Goal: Navigation & Orientation: Find specific page/section

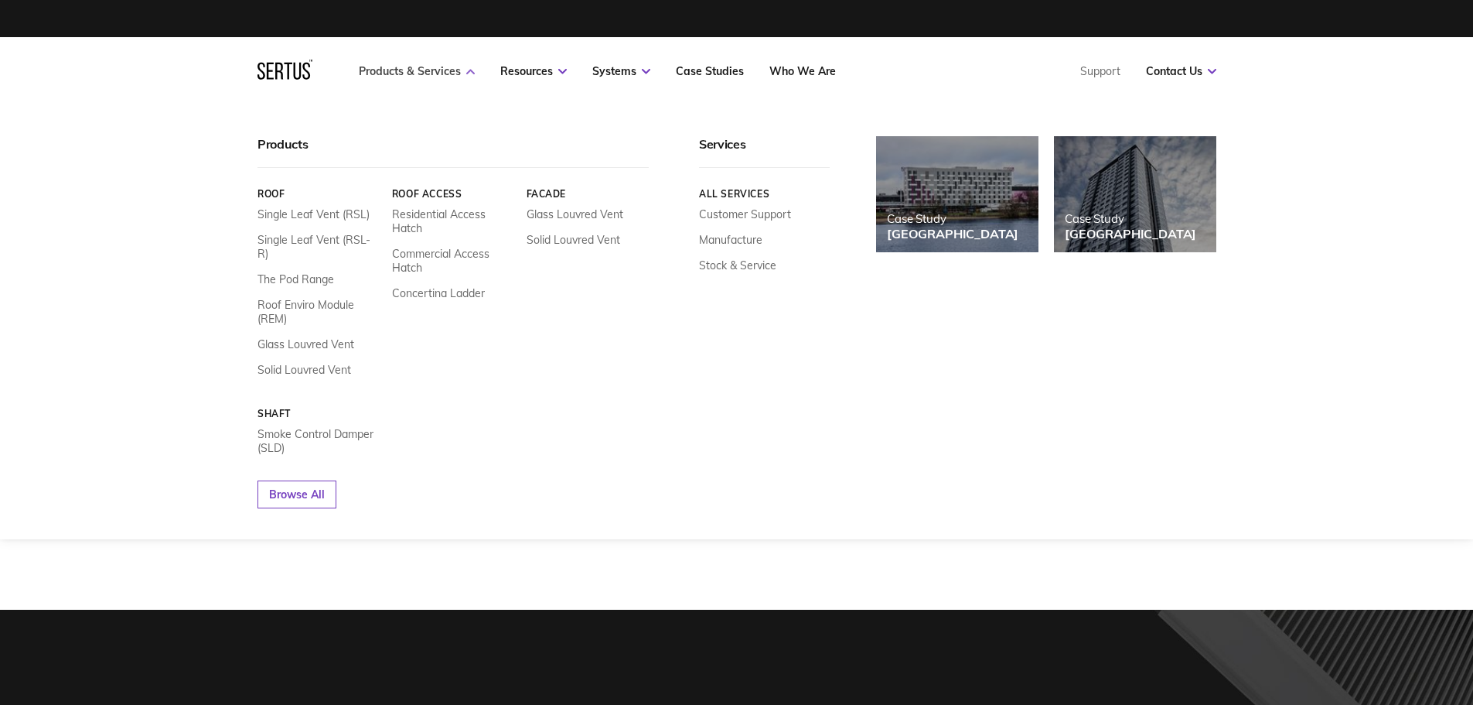
click at [437, 76] on link "Products & Services" at bounding box center [417, 71] width 116 height 14
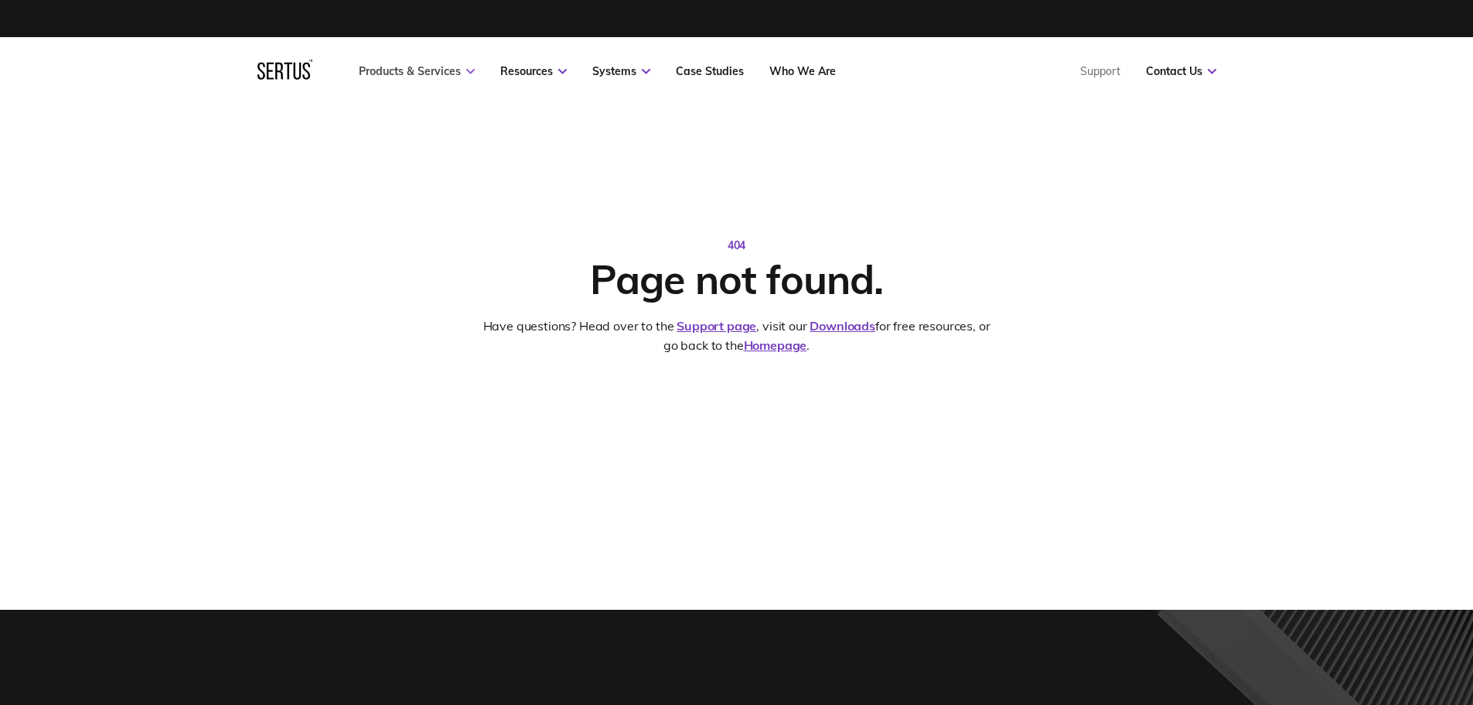
click at [449, 73] on link "Products & Services" at bounding box center [417, 71] width 116 height 14
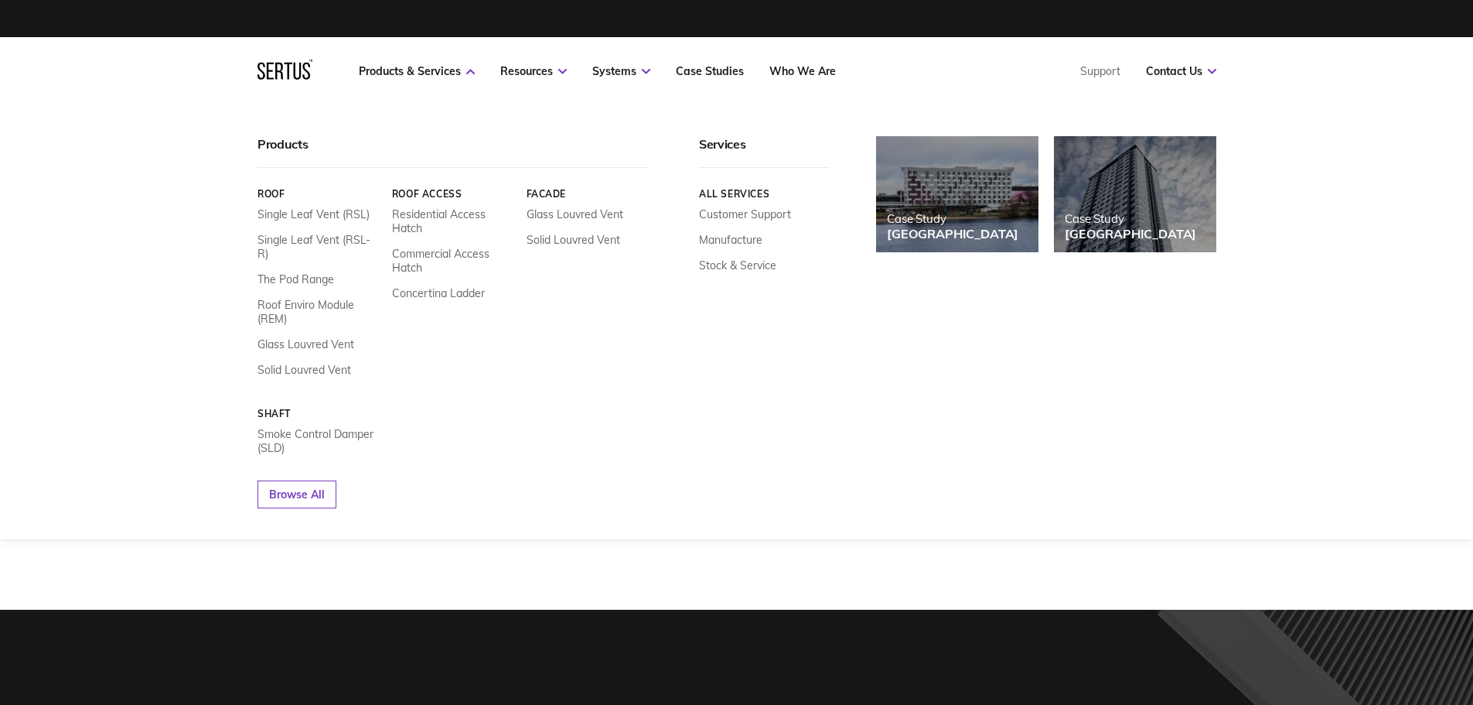
click at [312, 66] on nav "Products & Services Resources Systems Case Studies Who We Are Support Contact U…" at bounding box center [737, 71] width 959 height 68
click at [296, 71] on icon at bounding box center [285, 70] width 55 height 20
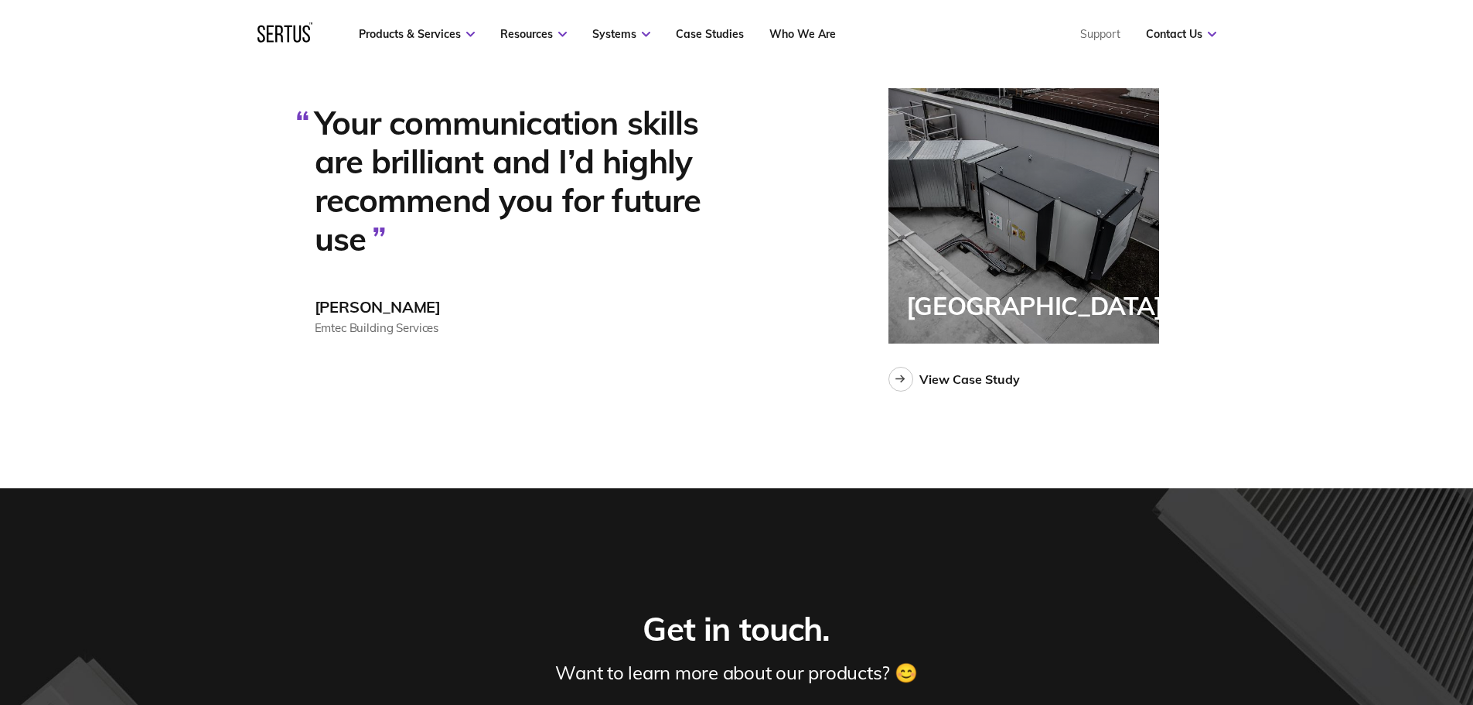
scroll to position [3868, 0]
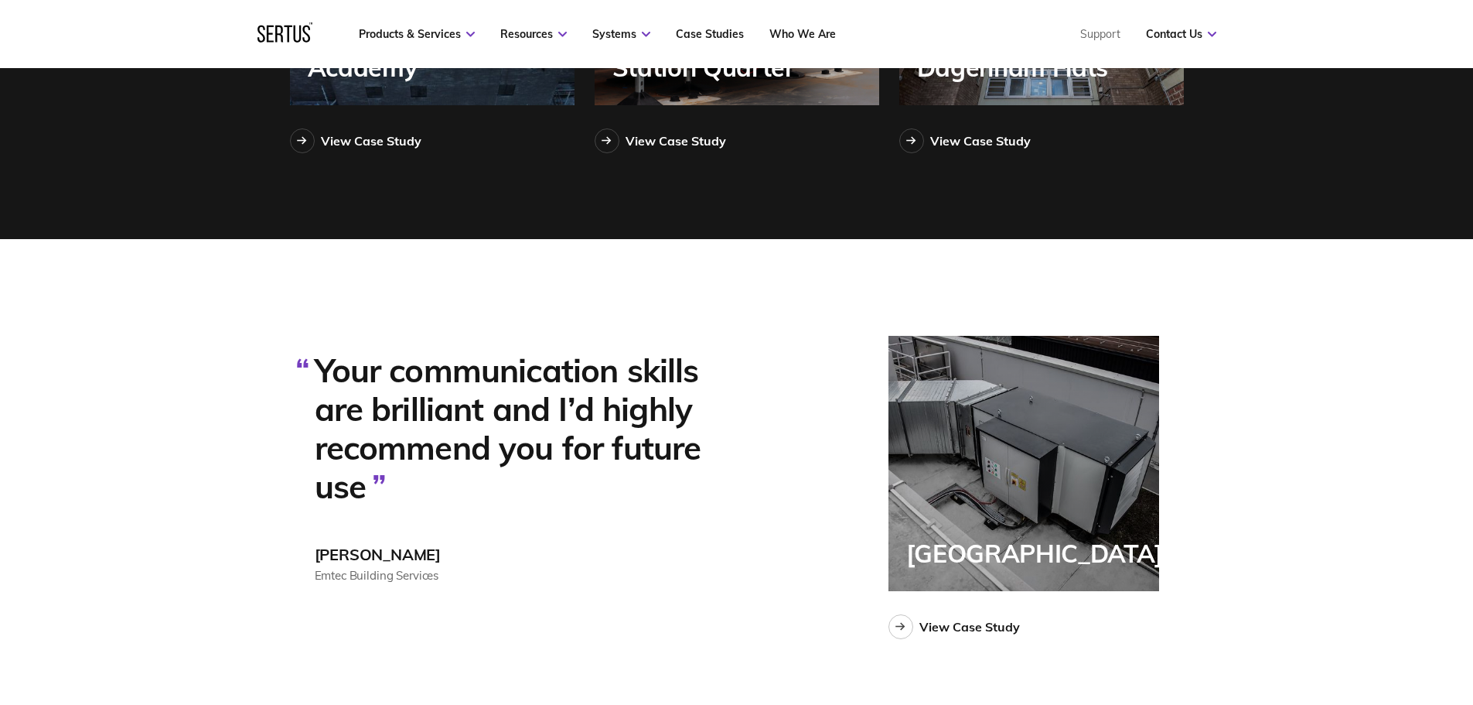
click at [1080, 493] on div "[GEOGRAPHIC_DATA]" at bounding box center [1024, 463] width 271 height 255
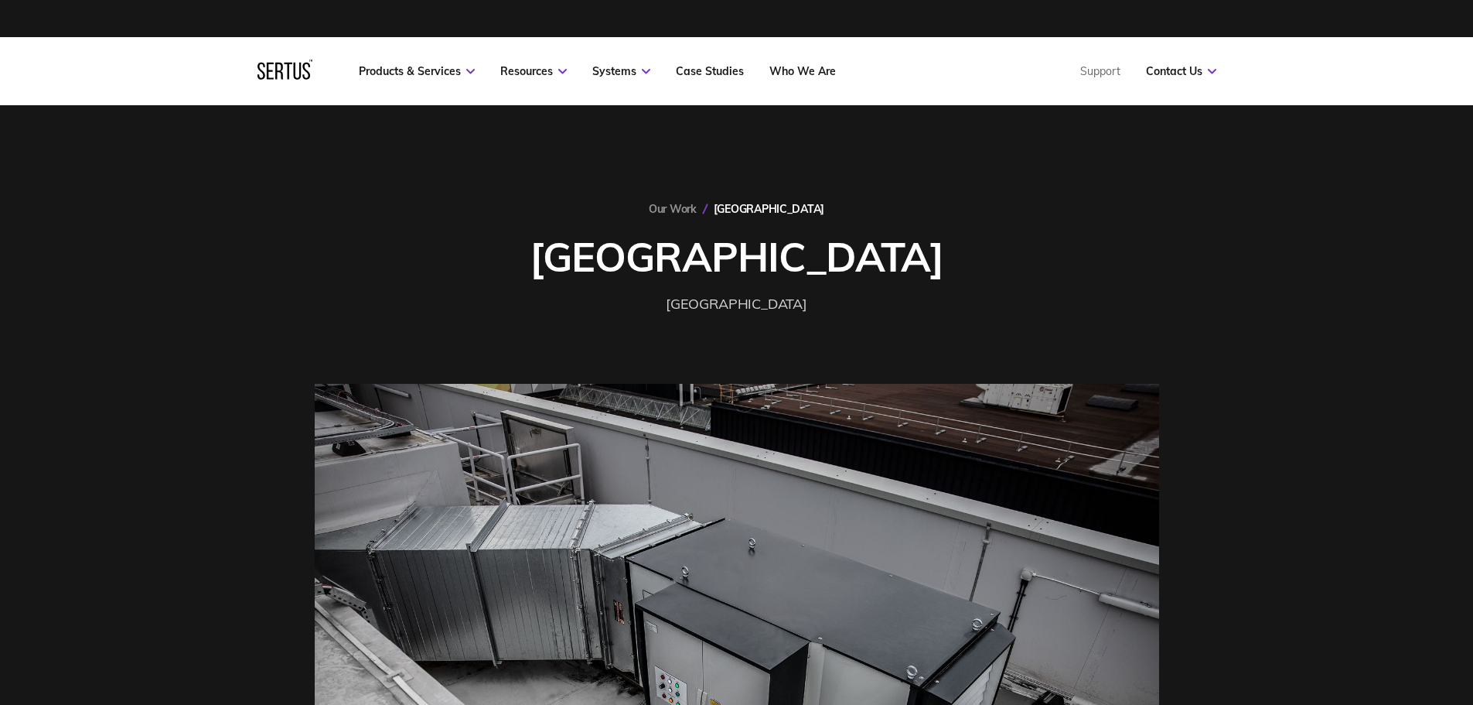
drag, startPoint x: 1222, startPoint y: 431, endPoint x: 1154, endPoint y: 174, distance: 265.6
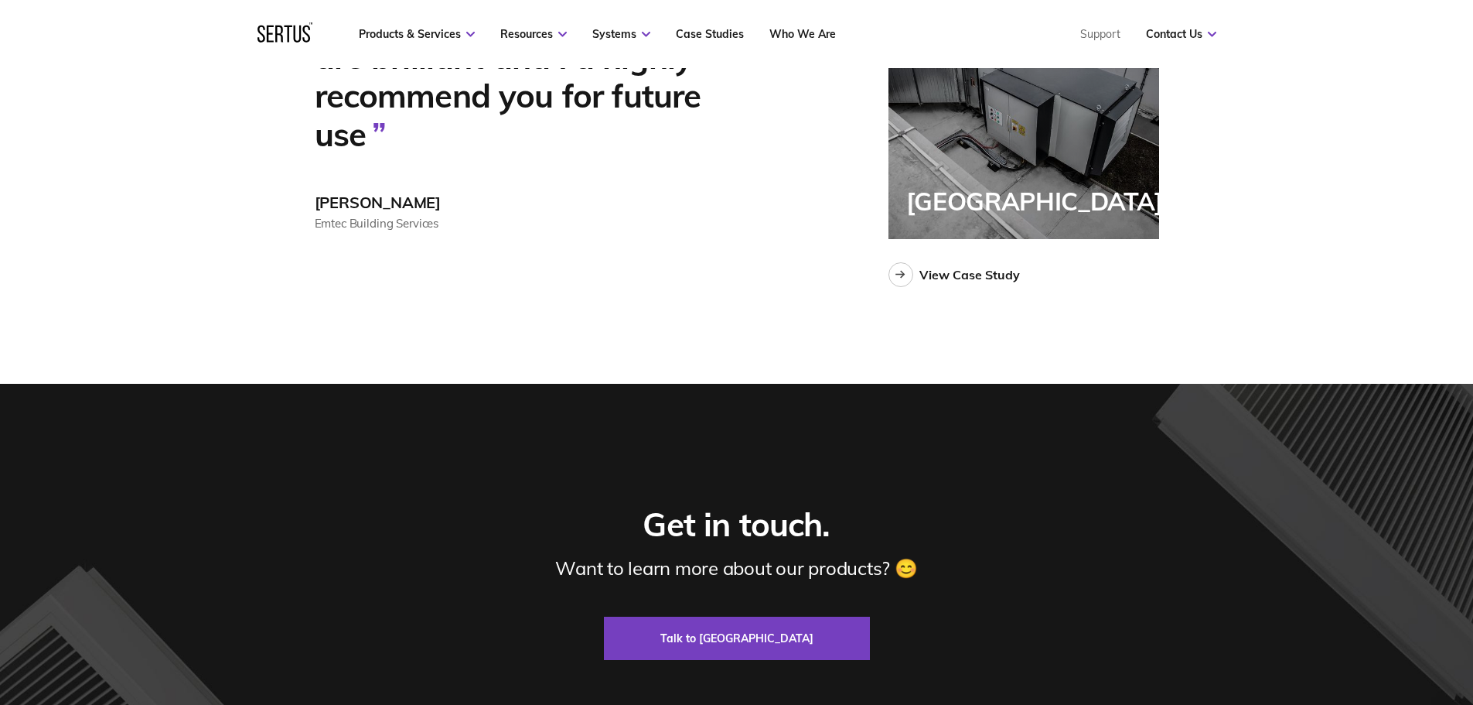
scroll to position [4719, 0]
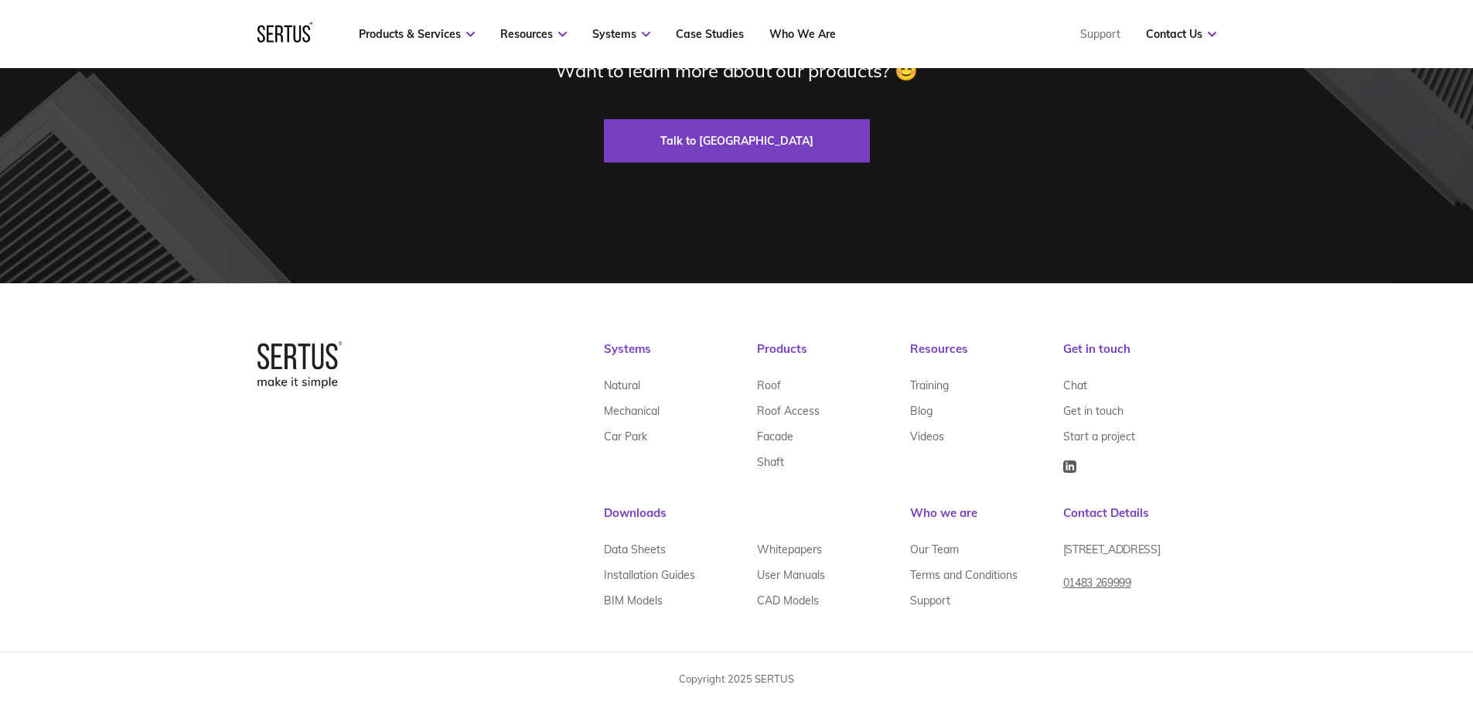
drag, startPoint x: 1370, startPoint y: 251, endPoint x: 1377, endPoint y: 497, distance: 246.0
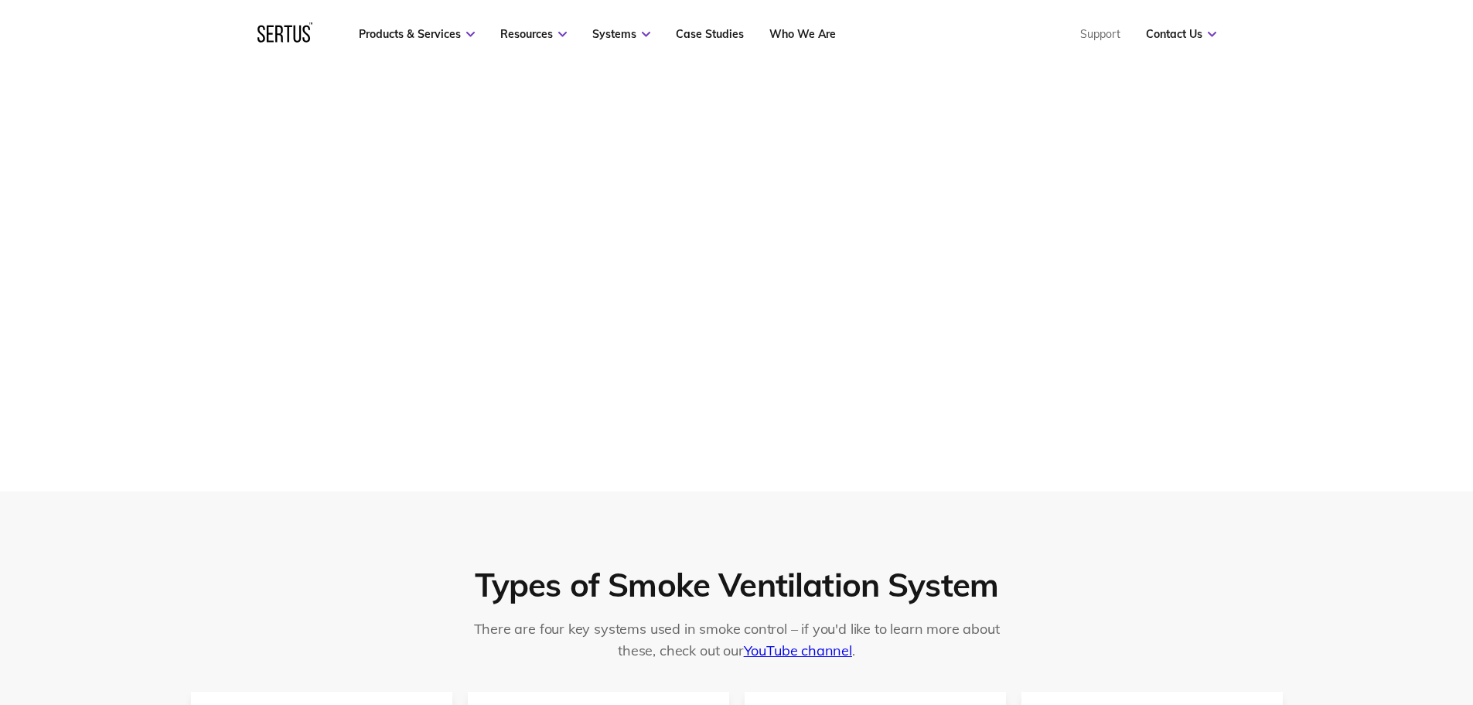
scroll to position [0, 0]
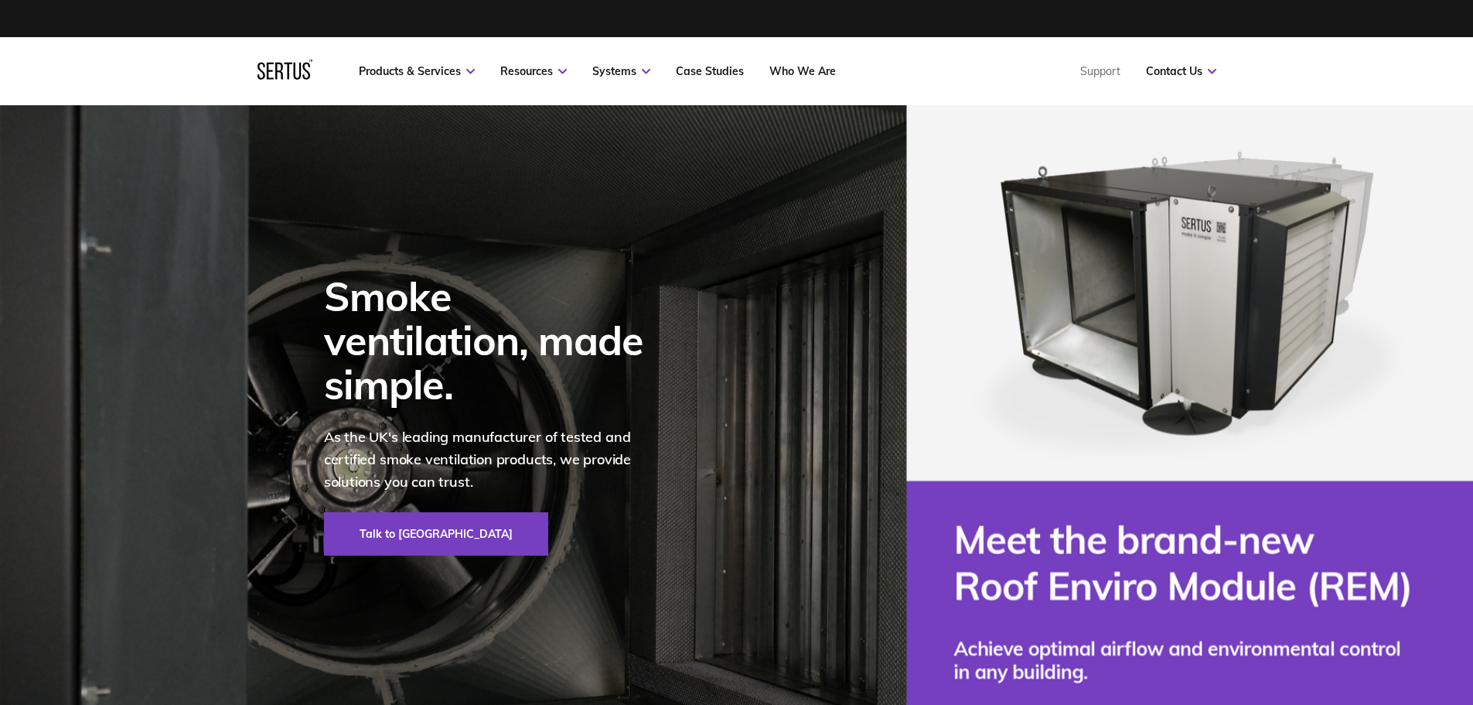
drag, startPoint x: 1332, startPoint y: 499, endPoint x: 1320, endPoint y: 186, distance: 313.5
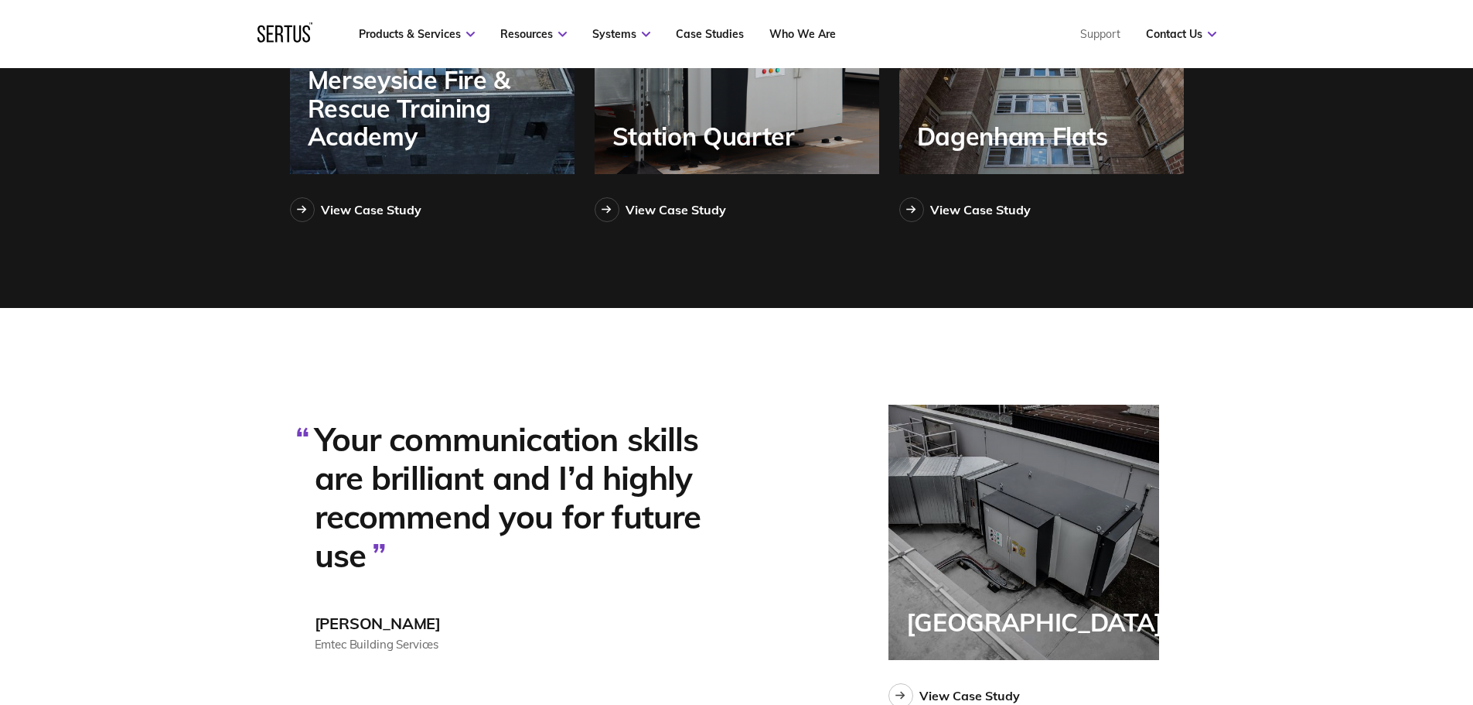
scroll to position [4719, 0]
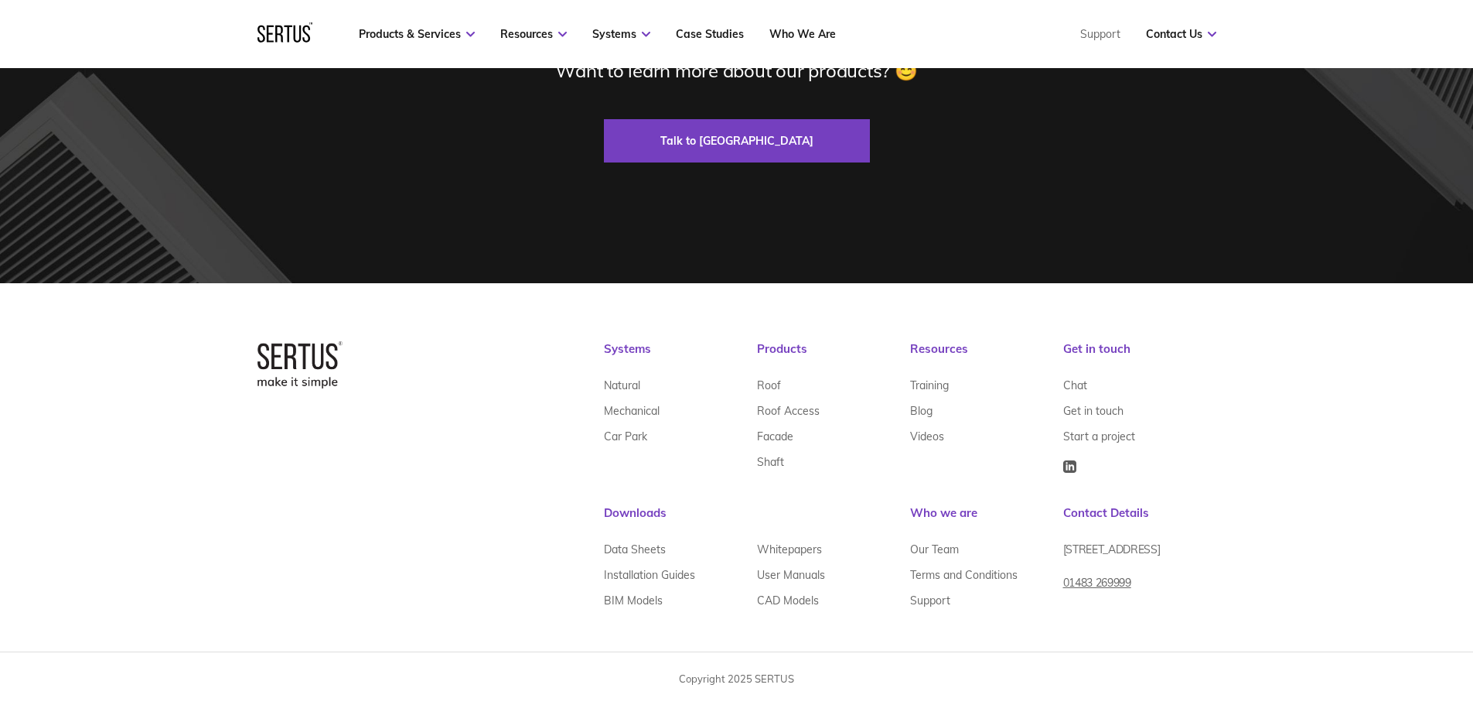
drag, startPoint x: 1254, startPoint y: 224, endPoint x: 1263, endPoint y: 449, distance: 226.0
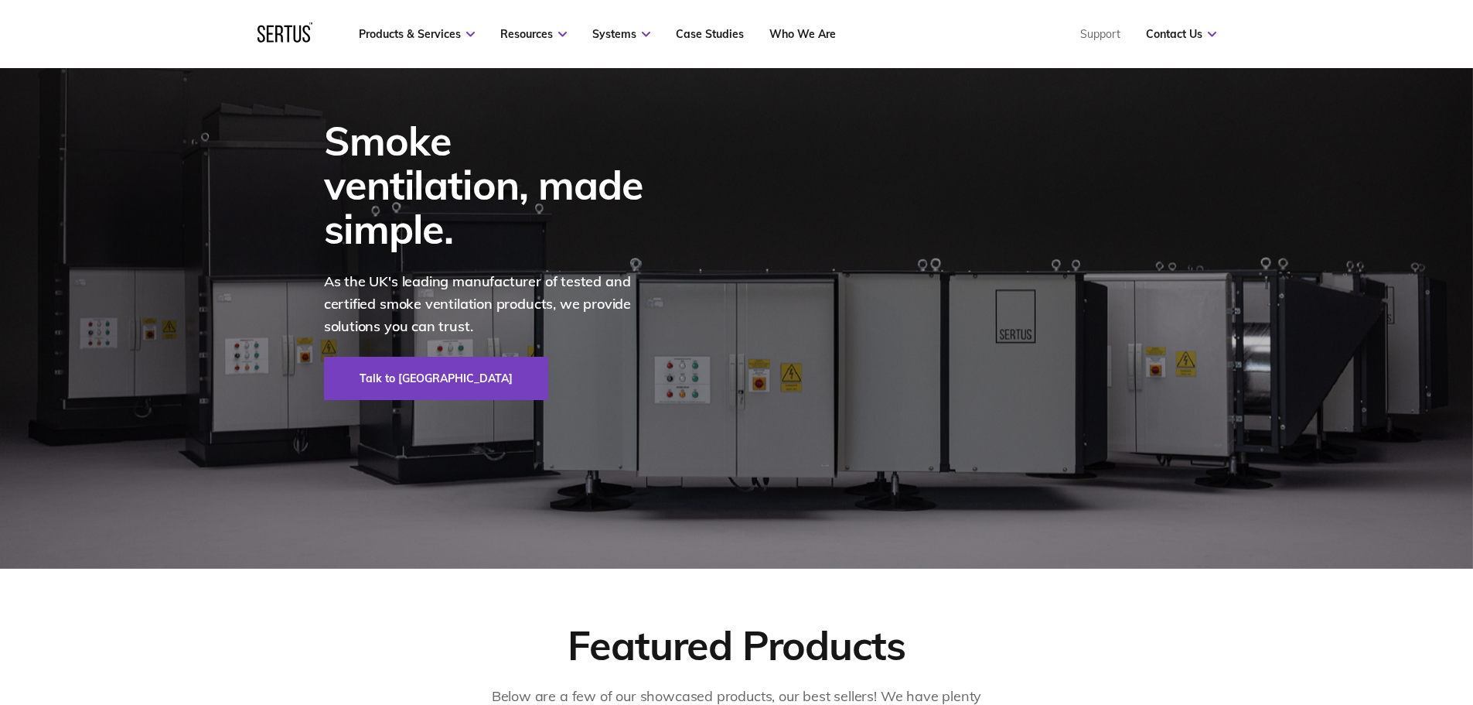
scroll to position [0, 0]
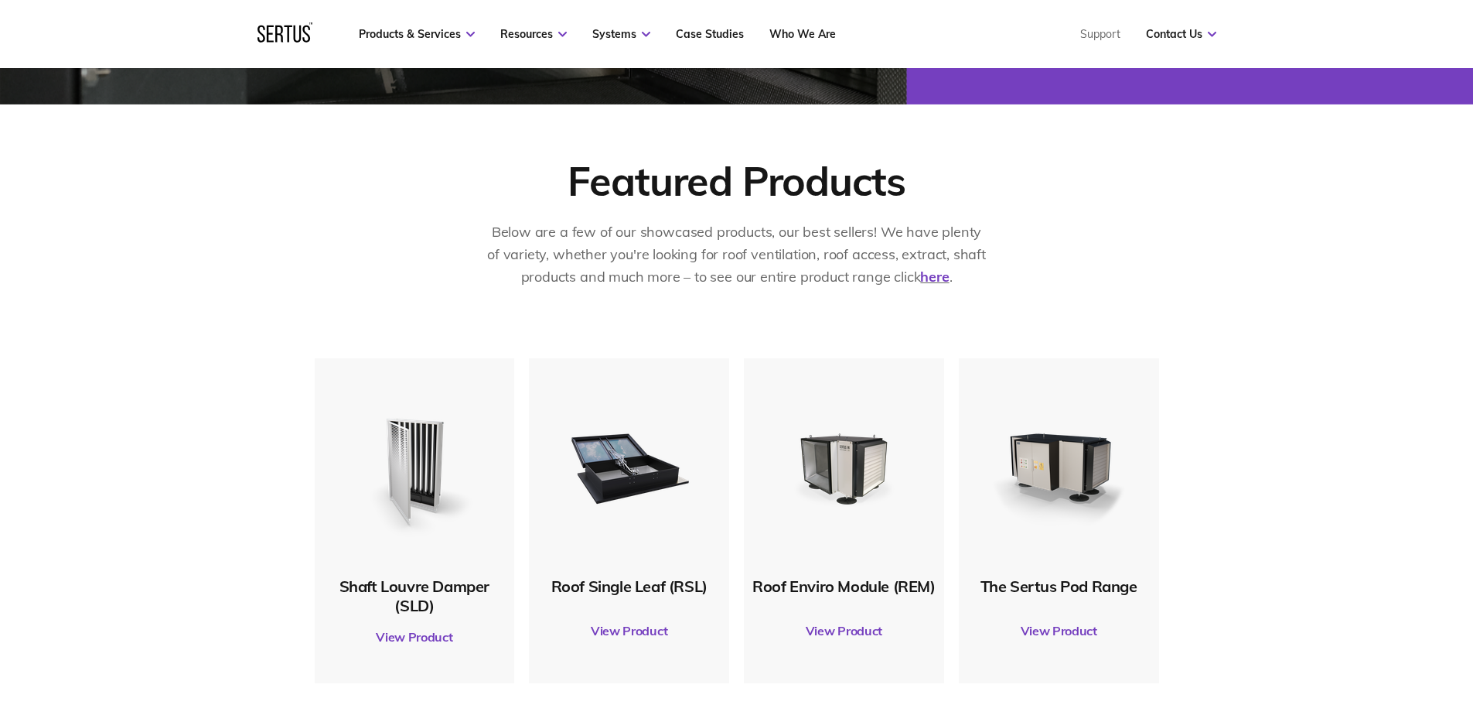
scroll to position [851, 0]
